Goal: Information Seeking & Learning: Learn about a topic

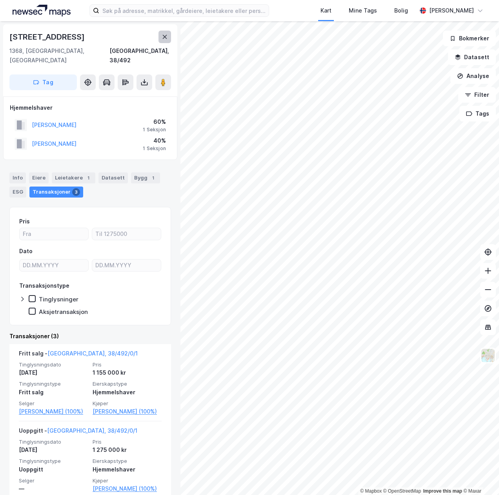
click at [166, 33] on button at bounding box center [164, 37] width 13 height 13
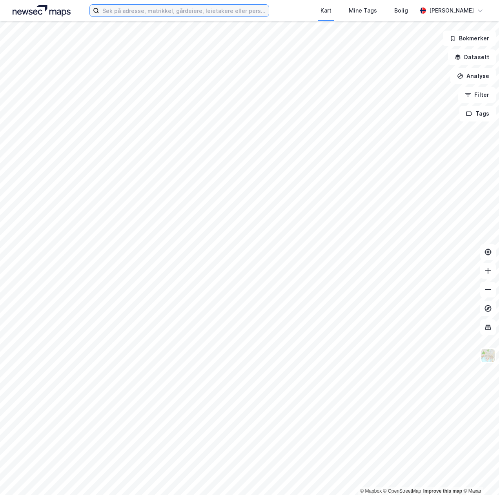
click at [148, 14] on input at bounding box center [183, 11] width 169 height 12
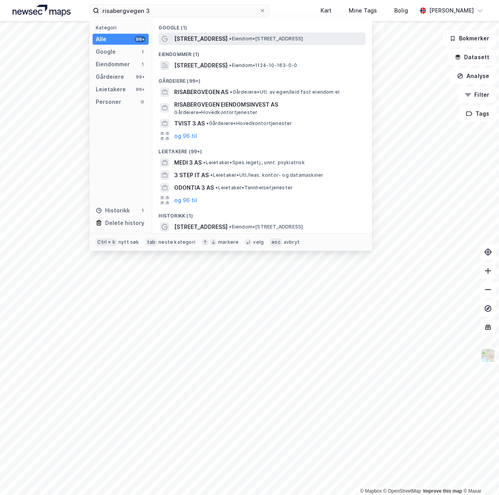
click at [173, 38] on div "[STREET_ADDRESS] • Eiendom • [STREET_ADDRESS]" at bounding box center [261, 39] width 207 height 13
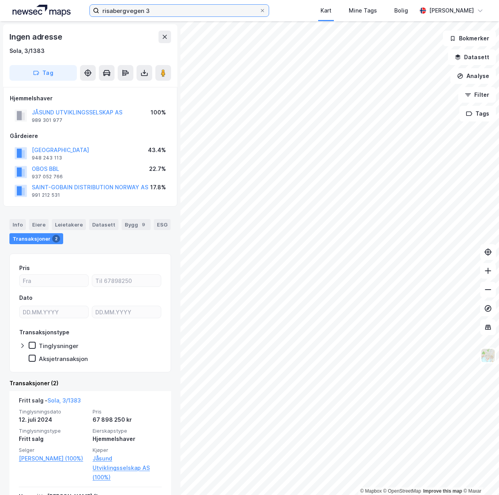
click at [107, 7] on input "risabergvegen 3" at bounding box center [179, 11] width 160 height 12
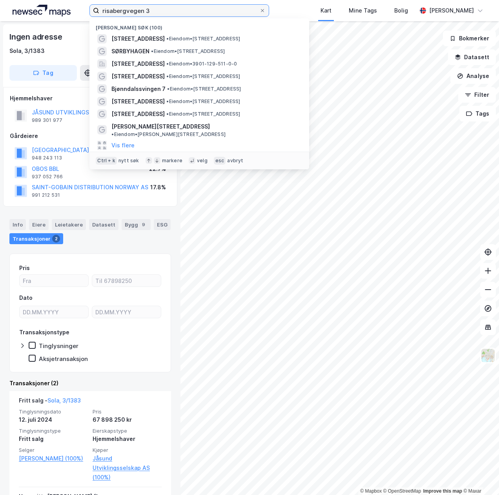
click at [107, 7] on input "risabergvegen 3" at bounding box center [179, 11] width 160 height 12
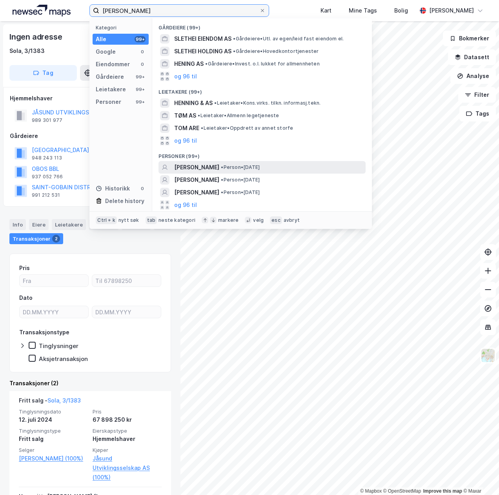
type input "[PERSON_NAME]"
click at [219, 171] on span "[PERSON_NAME]" at bounding box center [196, 167] width 45 height 9
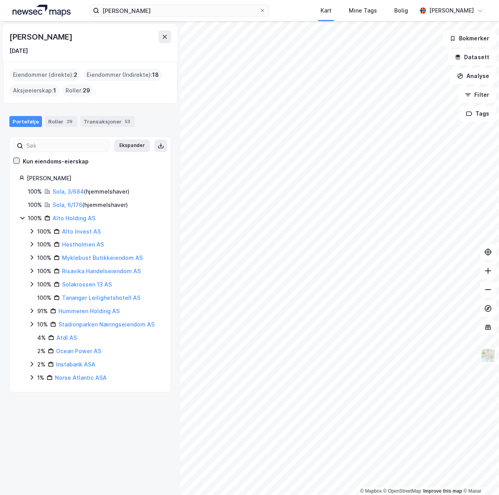
click at [16, 159] on icon at bounding box center [16, 160] width 5 height 5
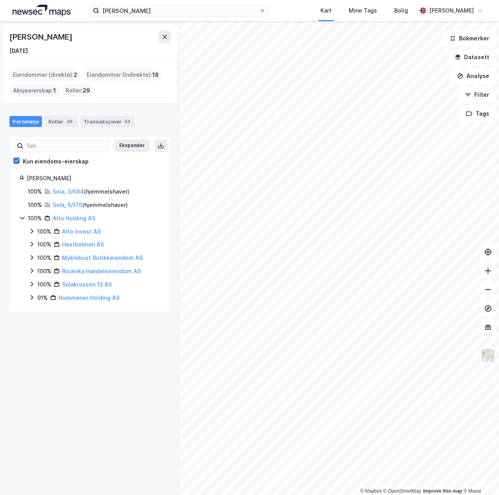
click at [16, 159] on icon at bounding box center [16, 160] width 5 height 5
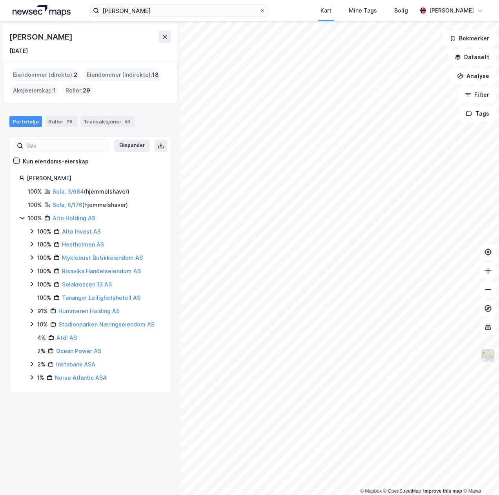
click at [16, 159] on icon at bounding box center [16, 160] width 5 height 5
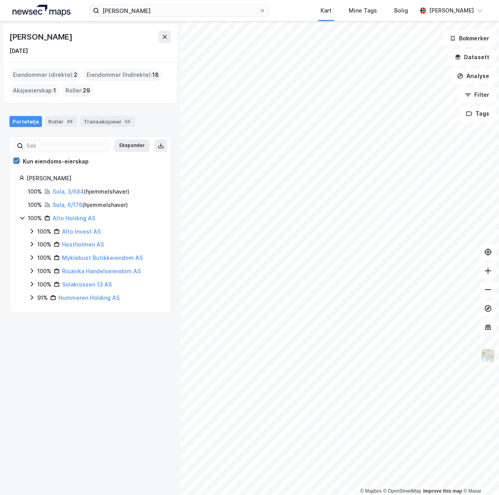
click at [16, 159] on icon at bounding box center [16, 160] width 5 height 5
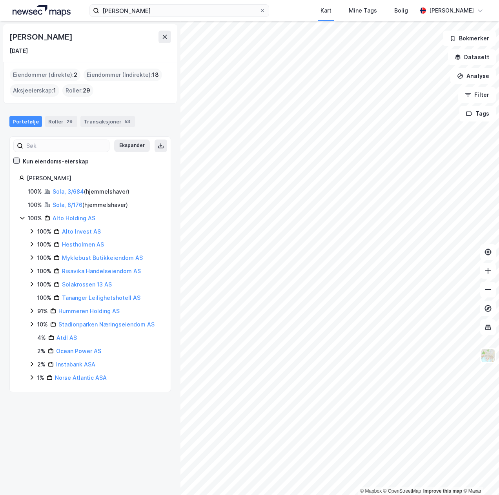
click at [16, 159] on icon at bounding box center [16, 160] width 5 height 5
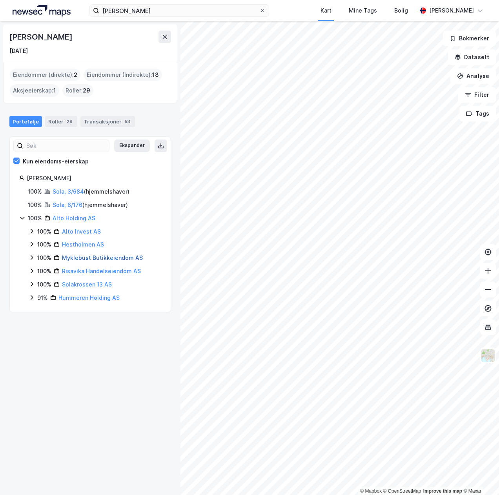
click at [80, 258] on link "Myklebust Butikkeiendom AS" at bounding box center [102, 258] width 81 height 7
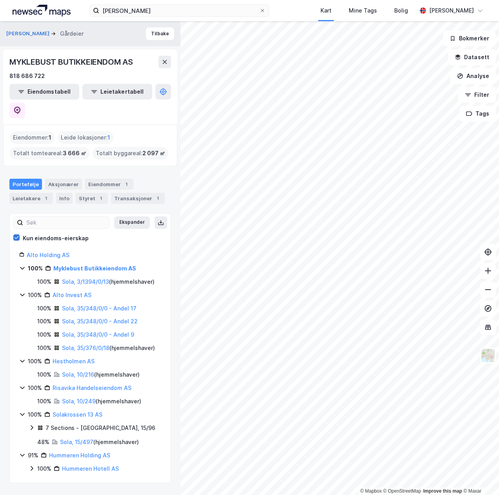
click at [19, 235] on div at bounding box center [16, 238] width 6 height 6
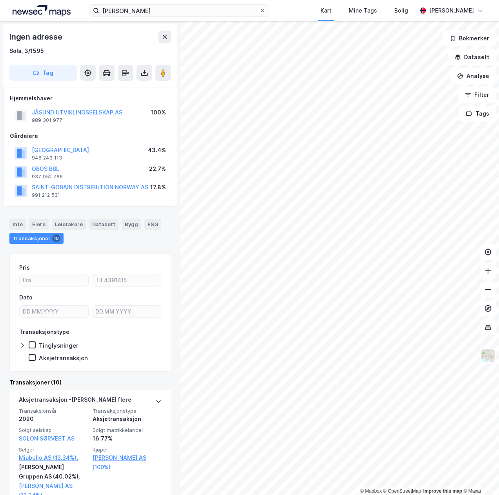
click at [206, 20] on div "[PERSON_NAME] Kart Mine Tags Bolig [PERSON_NAME]" at bounding box center [249, 10] width 499 height 21
click at [208, 15] on input "[PERSON_NAME]" at bounding box center [179, 11] width 160 height 12
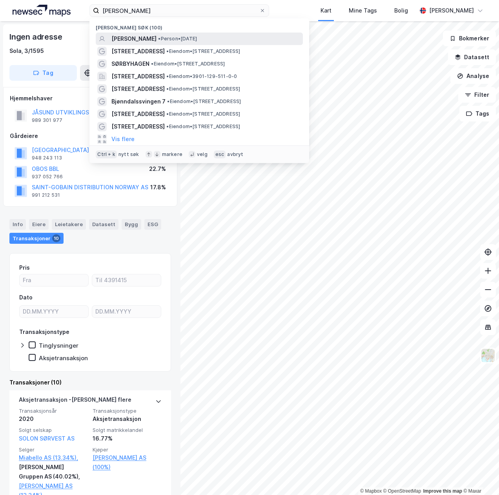
click at [195, 40] on span "• Person • [DATE]" at bounding box center [177, 39] width 39 height 6
